Goal: Information Seeking & Learning: Learn about a topic

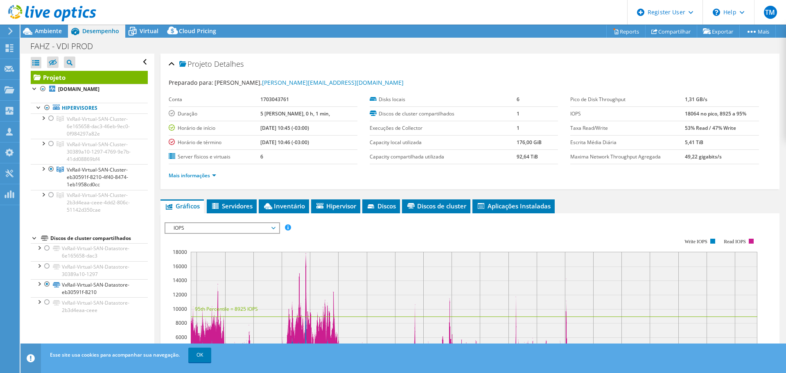
select select "USD"
click at [82, 178] on span "VxRail-Virtual-SAN-Cluster-eb30591f-8210-4f40-8474-1eb1958cd0cc" at bounding box center [97, 177] width 61 height 22
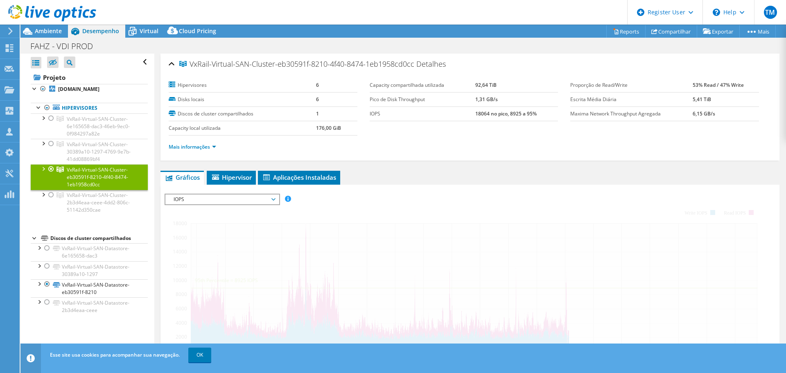
click at [181, 174] on span "Gráficos" at bounding box center [182, 177] width 35 height 8
click at [194, 149] on link "Mais informações" at bounding box center [192, 146] width 47 height 7
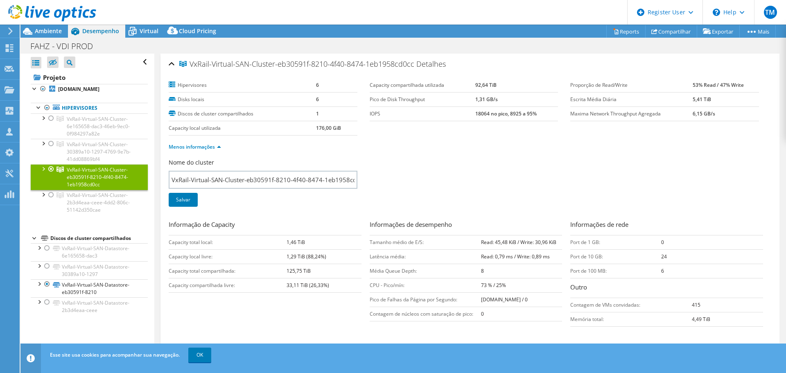
click at [42, 167] on div at bounding box center [43, 168] width 8 height 8
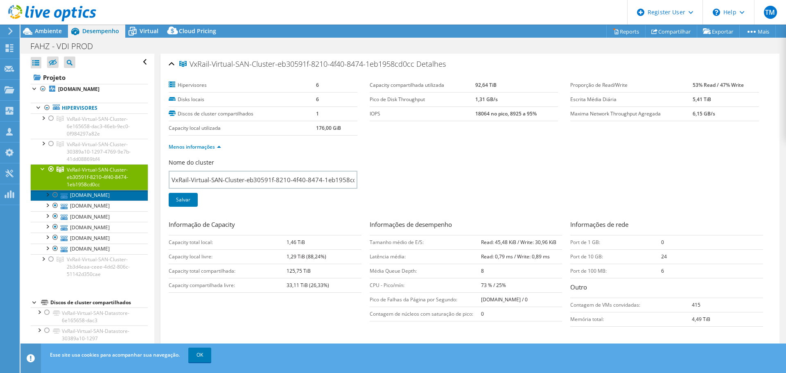
click at [90, 197] on link "[DOMAIN_NAME]" at bounding box center [89, 195] width 117 height 11
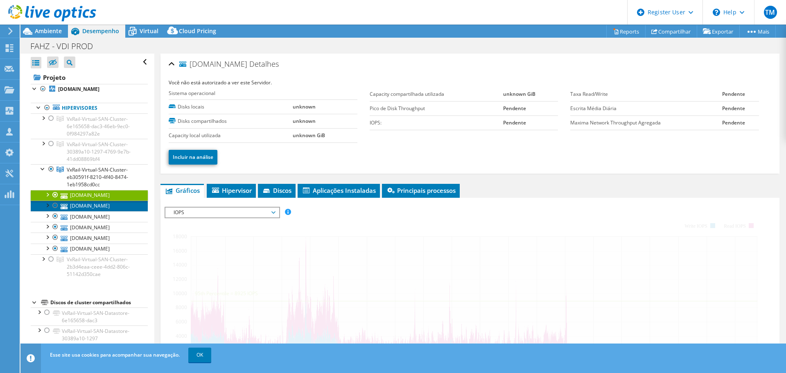
click at [120, 203] on link "[DOMAIN_NAME]" at bounding box center [89, 206] width 117 height 11
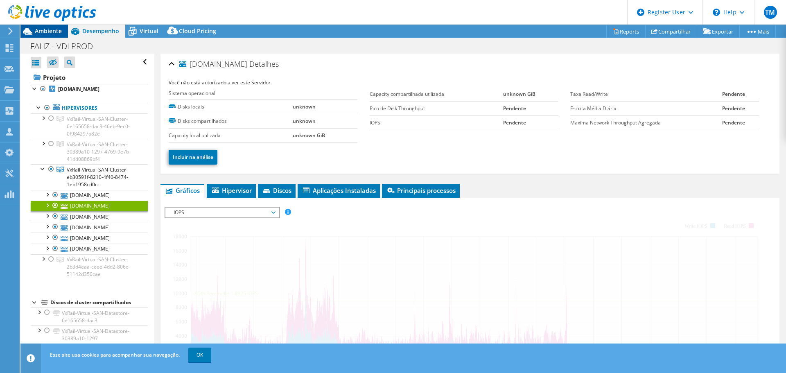
click at [50, 29] on span "Ambiente" at bounding box center [48, 31] width 27 height 8
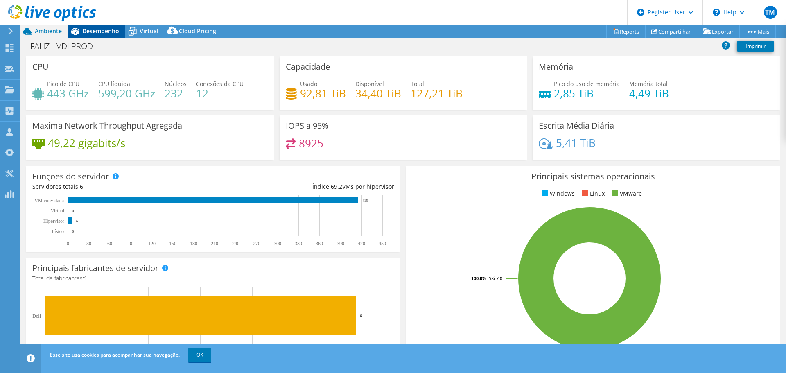
click at [98, 32] on span "Desempenho" at bounding box center [100, 31] width 37 height 8
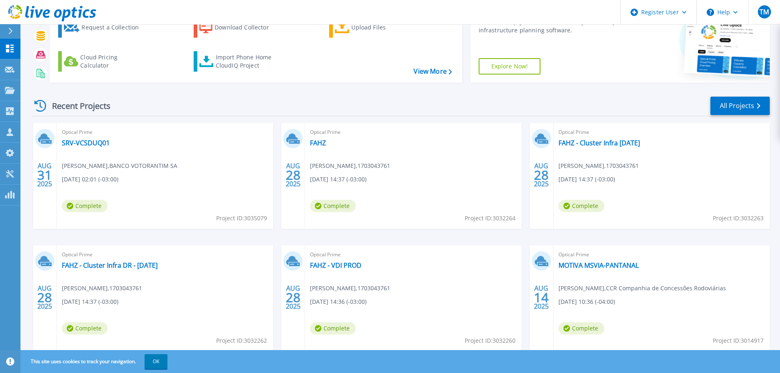
scroll to position [81, 0]
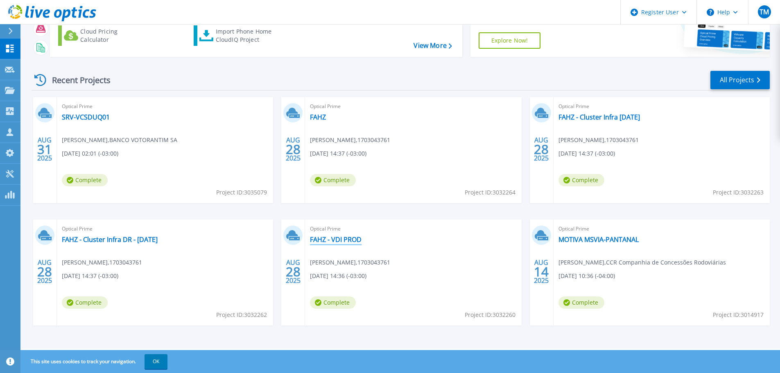
click at [336, 235] on link "FAHZ - VDI PROD" at bounding box center [336, 239] width 52 height 8
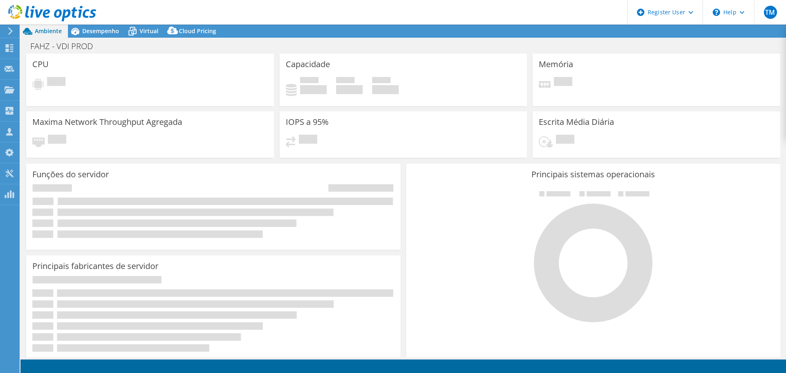
select select "USD"
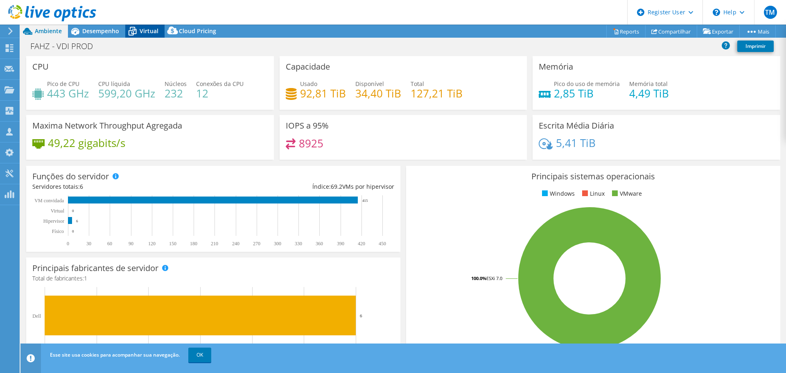
click at [145, 26] on div "Virtual" at bounding box center [144, 31] width 39 height 13
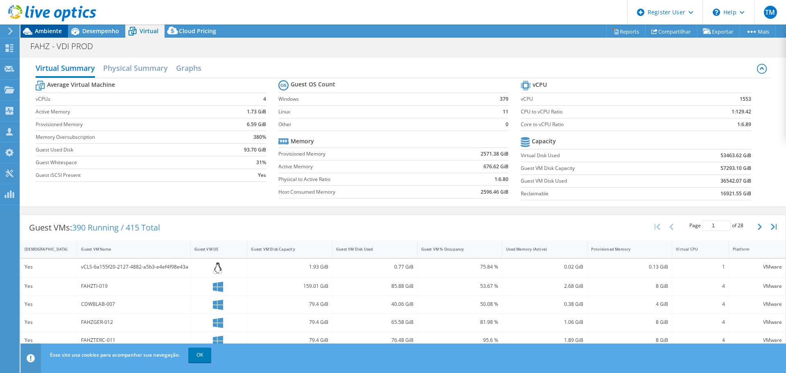
click at [52, 31] on span "Ambiente" at bounding box center [48, 31] width 27 height 8
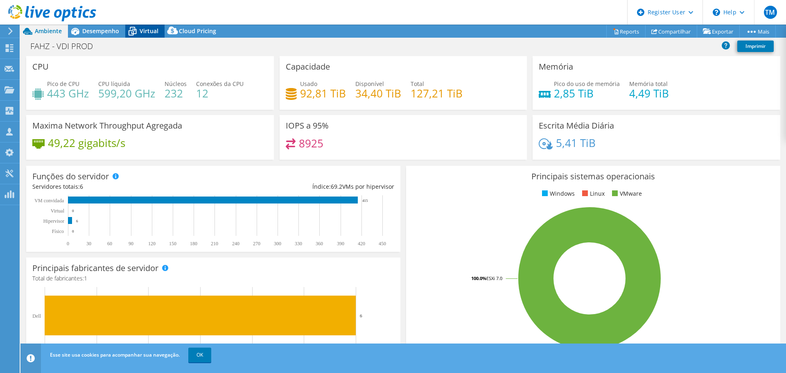
click at [149, 34] on span "Virtual" at bounding box center [149, 31] width 19 height 8
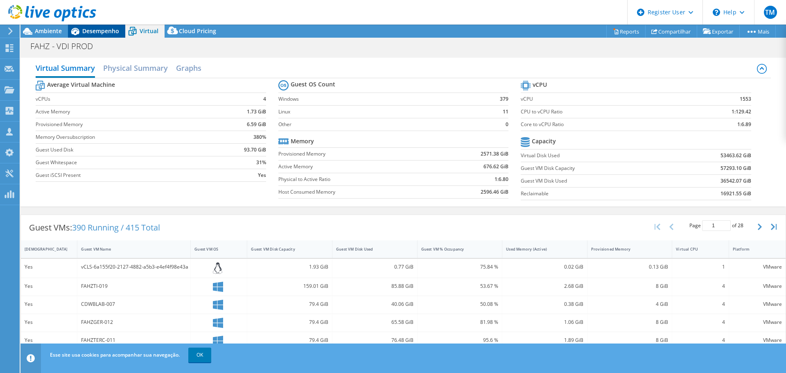
click at [94, 32] on span "Desempenho" at bounding box center [100, 31] width 37 height 8
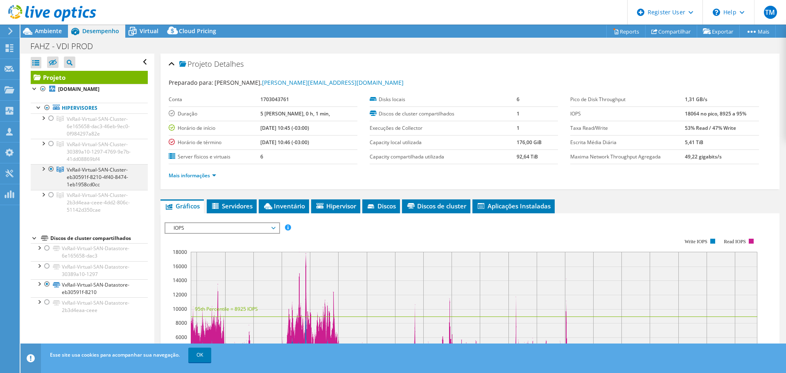
click at [45, 169] on div at bounding box center [43, 168] width 8 height 8
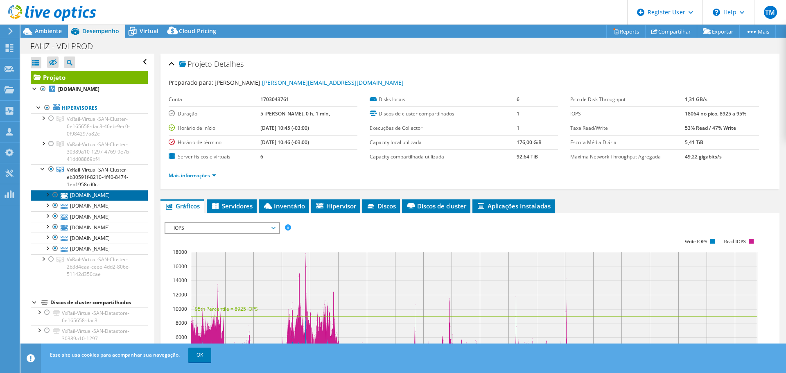
click at [88, 194] on link "[DOMAIN_NAME]" at bounding box center [89, 195] width 117 height 11
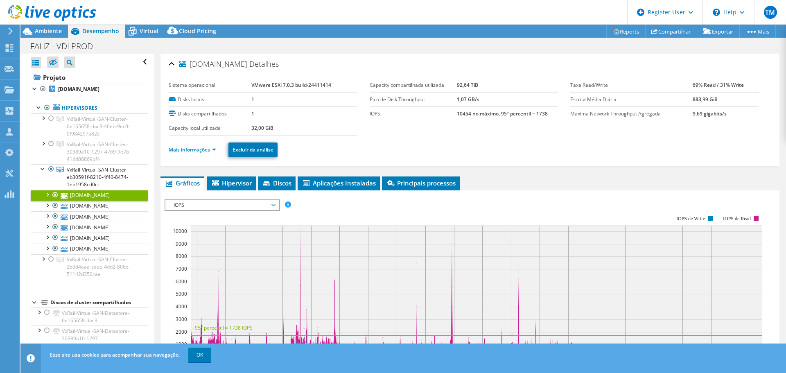
click at [189, 153] on link "Mais informações" at bounding box center [192, 149] width 47 height 7
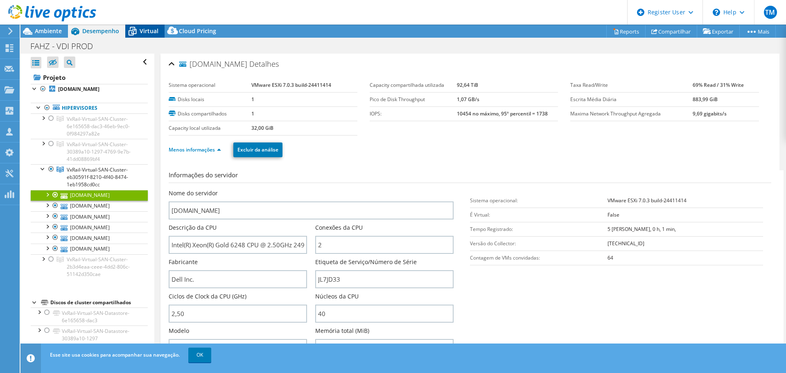
click at [147, 34] on span "Virtual" at bounding box center [149, 31] width 19 height 8
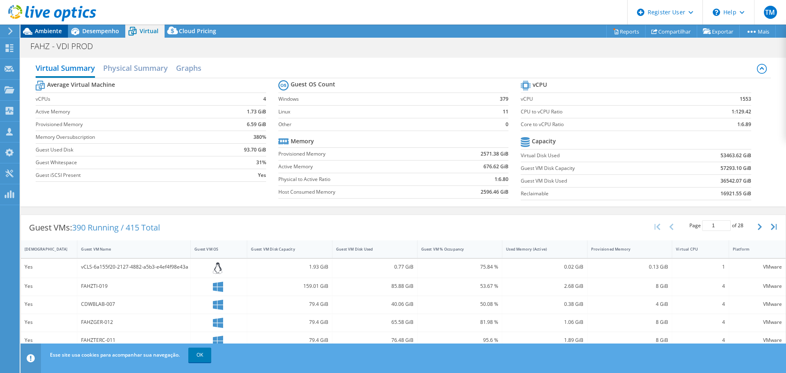
click at [42, 32] on span "Ambiente" at bounding box center [48, 31] width 27 height 8
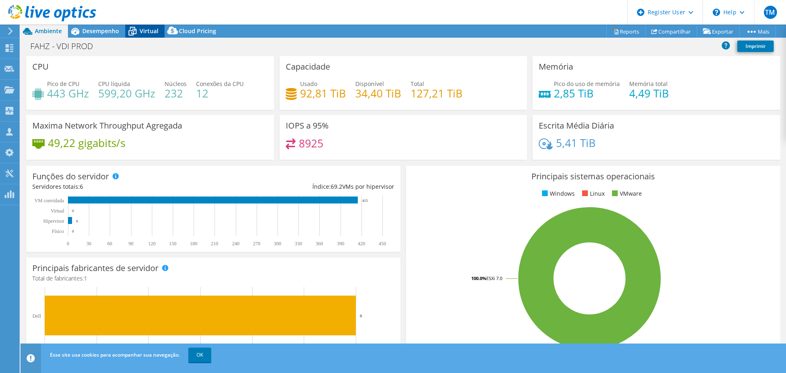
click at [151, 30] on span "Virtual" at bounding box center [149, 31] width 19 height 8
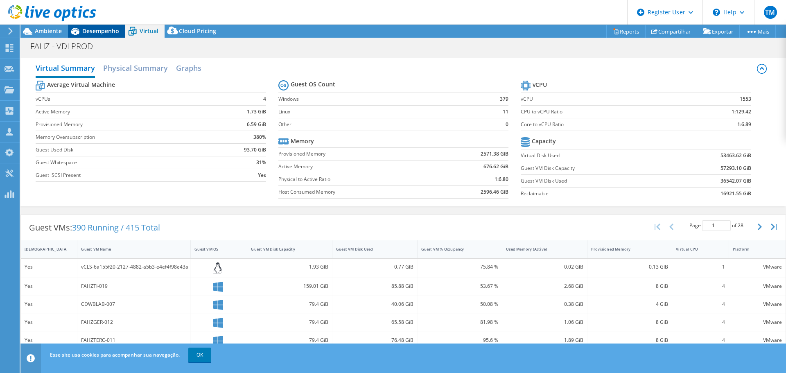
click at [90, 29] on span "Desempenho" at bounding box center [100, 31] width 37 height 8
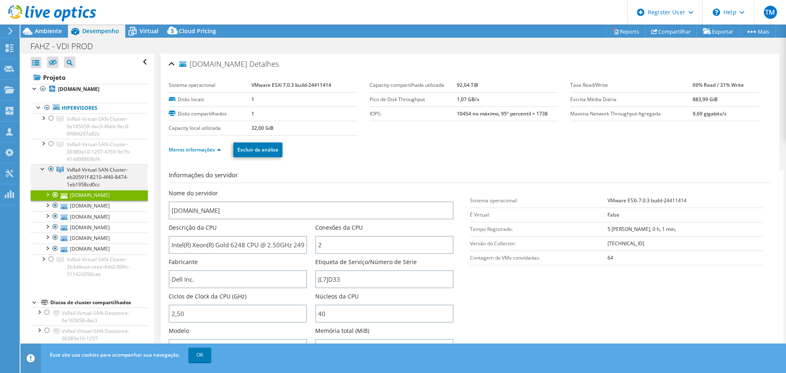
click at [51, 170] on div at bounding box center [51, 169] width 8 height 10
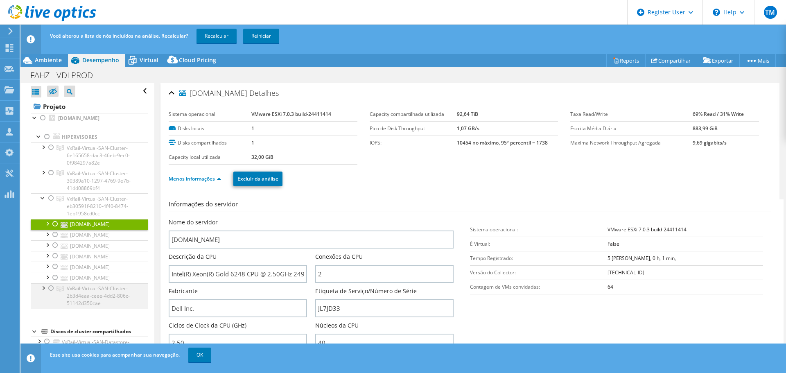
click at [51, 289] on div at bounding box center [51, 288] width 8 height 10
click at [219, 30] on link "Recalcular" at bounding box center [216, 36] width 40 height 15
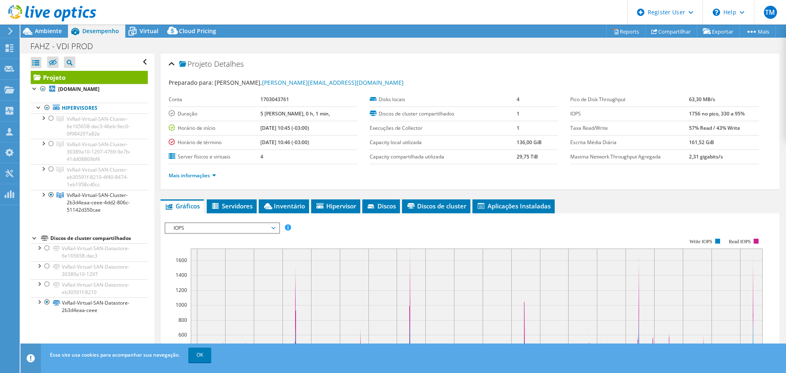
click at [56, 23] on link at bounding box center [52, 19] width 88 height 7
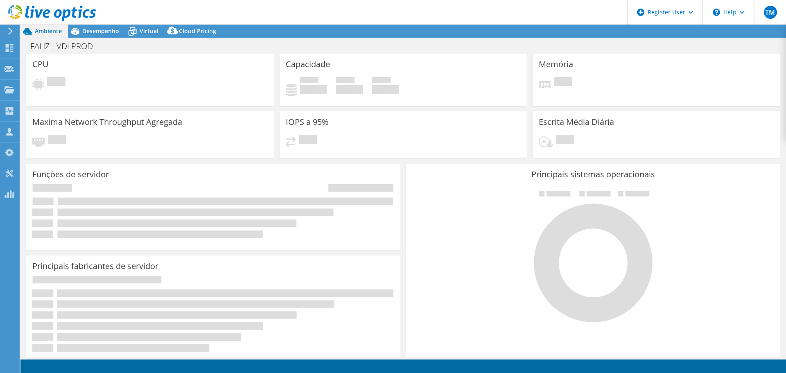
select select "SelectRegion"
select select "USD"
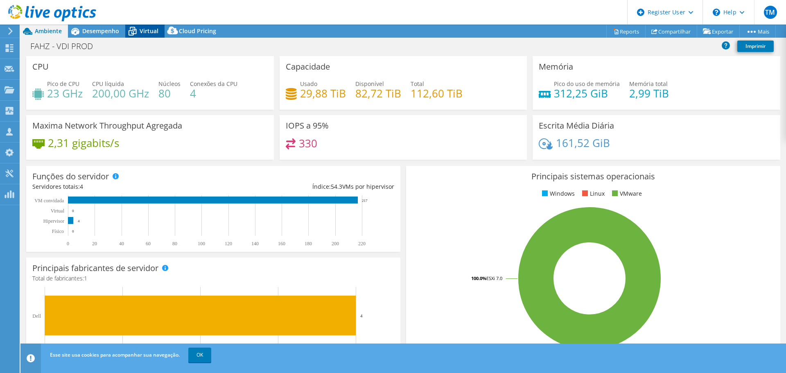
click at [151, 30] on span "Virtual" at bounding box center [149, 31] width 19 height 8
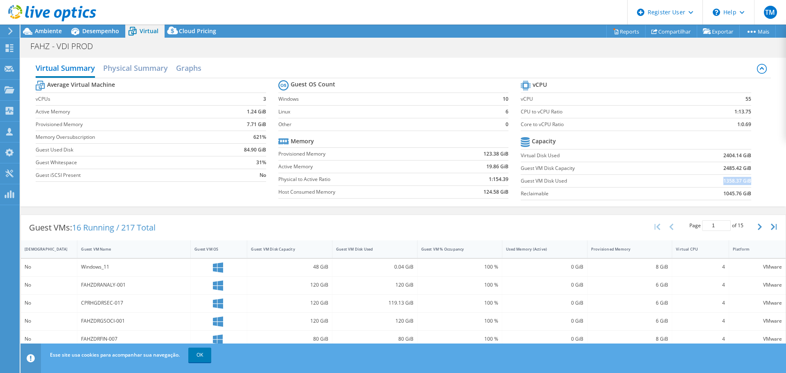
drag, startPoint x: 717, startPoint y: 182, endPoint x: 745, endPoint y: 182, distance: 27.4
click at [745, 182] on b "1358.37 GiB" at bounding box center [737, 181] width 28 height 8
click at [723, 182] on b "1358.37 GiB" at bounding box center [737, 181] width 28 height 8
click at [49, 32] on span "Ambiente" at bounding box center [48, 31] width 27 height 8
